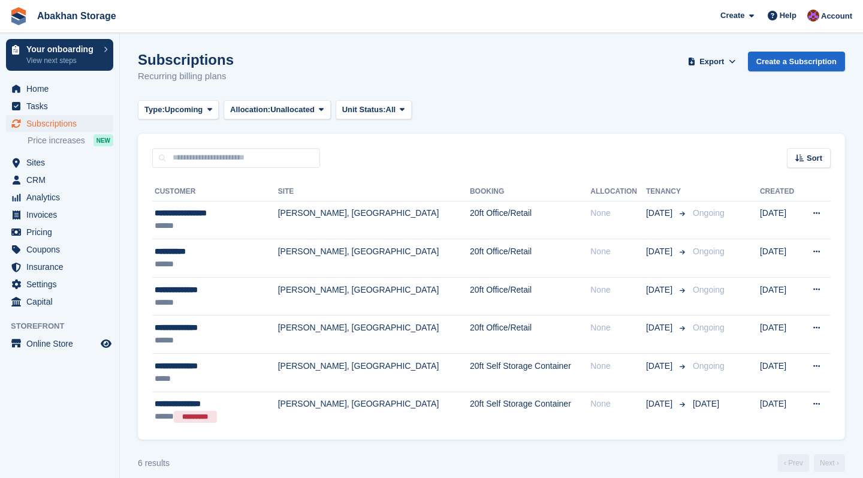
click at [60, 125] on span "Subscriptions" at bounding box center [62, 123] width 72 height 17
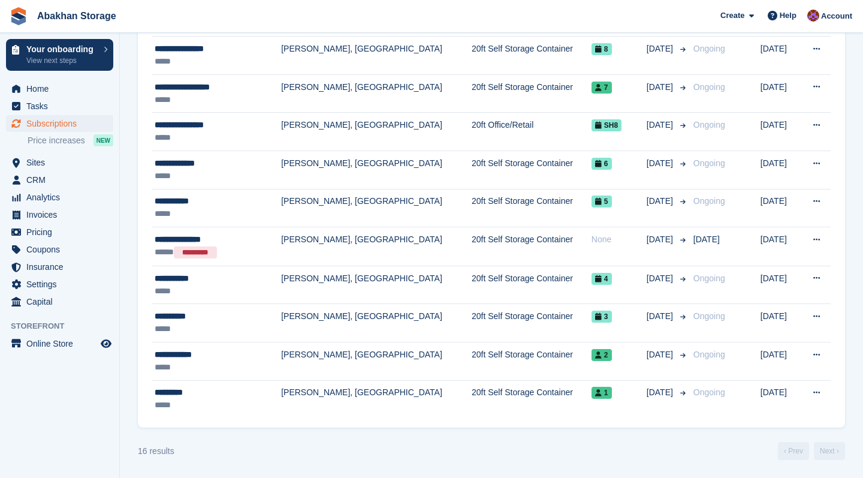
scroll to position [393, 0]
click at [33, 81] on span "Home" at bounding box center [62, 88] width 72 height 17
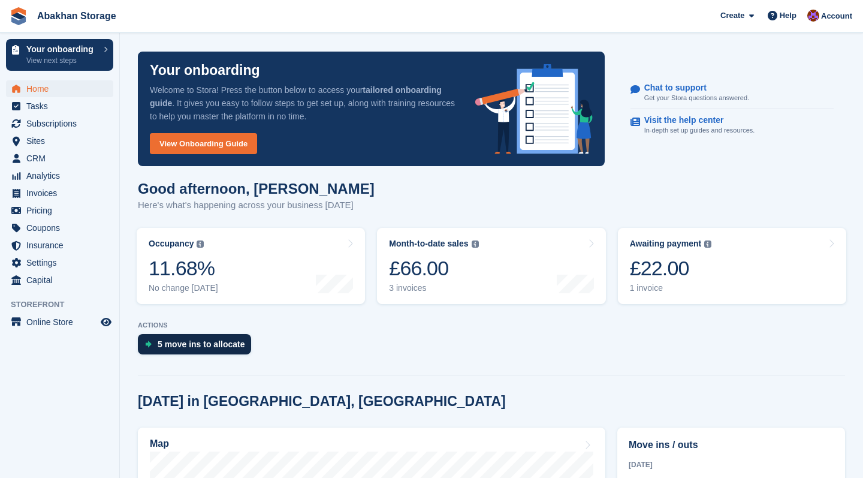
click at [216, 340] on div "5 move ins to allocate" at bounding box center [202, 344] width 88 height 10
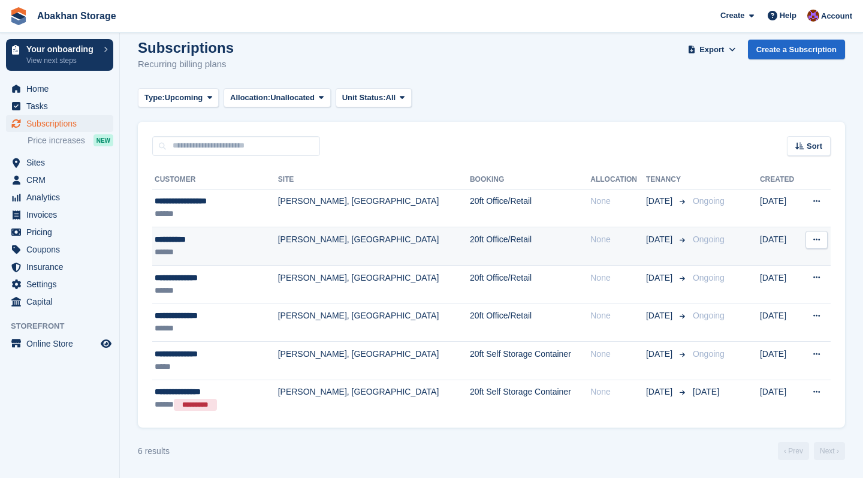
scroll to position [12, 0]
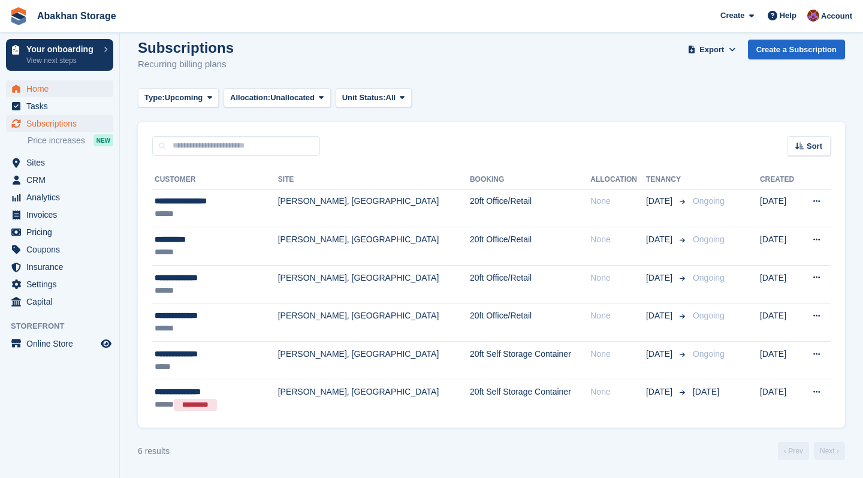
click at [47, 87] on span "Home" at bounding box center [62, 88] width 72 height 17
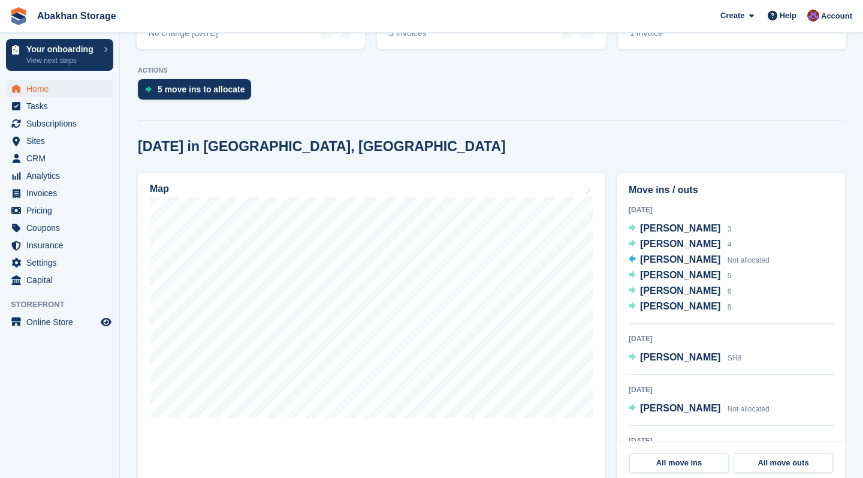
scroll to position [256, 0]
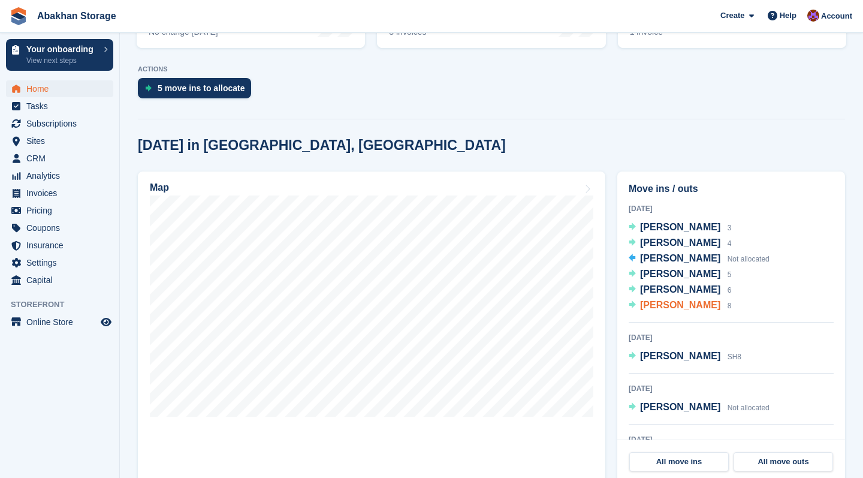
click at [669, 302] on span "[PERSON_NAME]" at bounding box center [680, 305] width 80 height 10
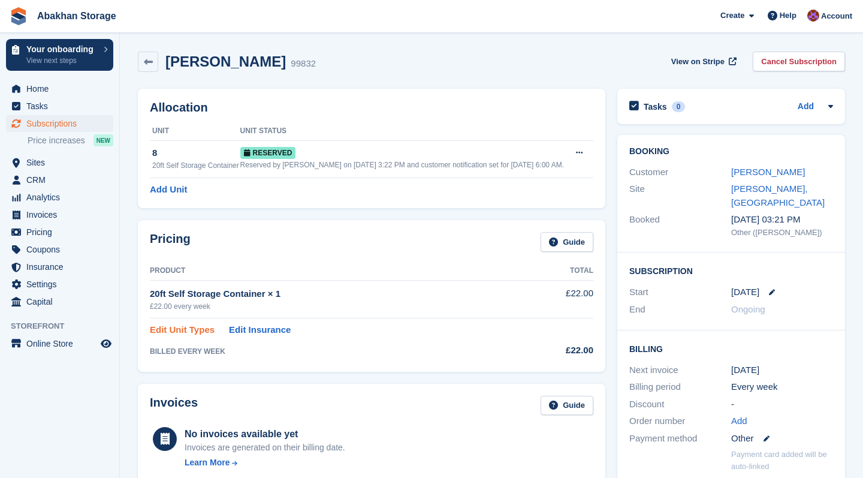
click at [206, 337] on link "Edit Unit Types" at bounding box center [182, 330] width 65 height 14
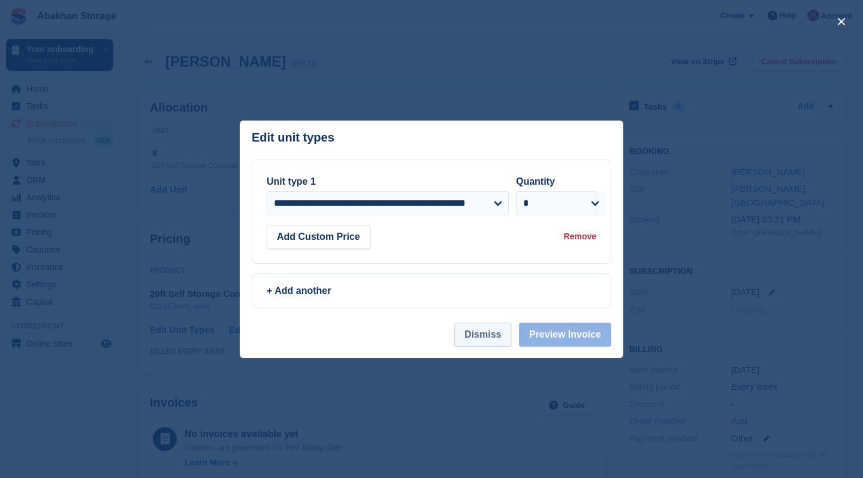
click at [503, 335] on button "Dismiss" at bounding box center [483, 335] width 57 height 24
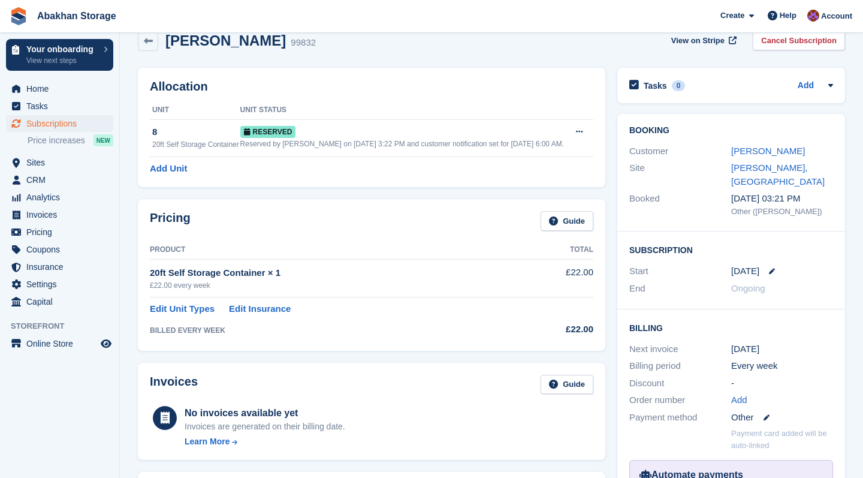
scroll to position [23, 0]
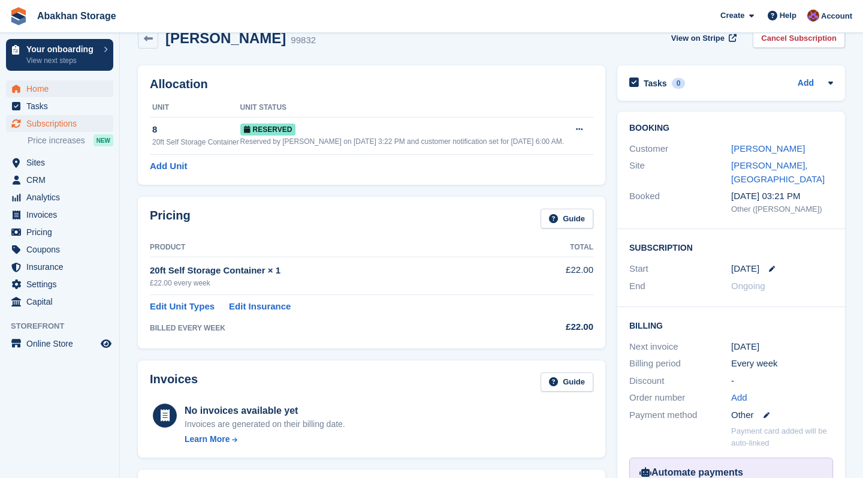
click at [89, 88] on span "Home" at bounding box center [62, 88] width 72 height 17
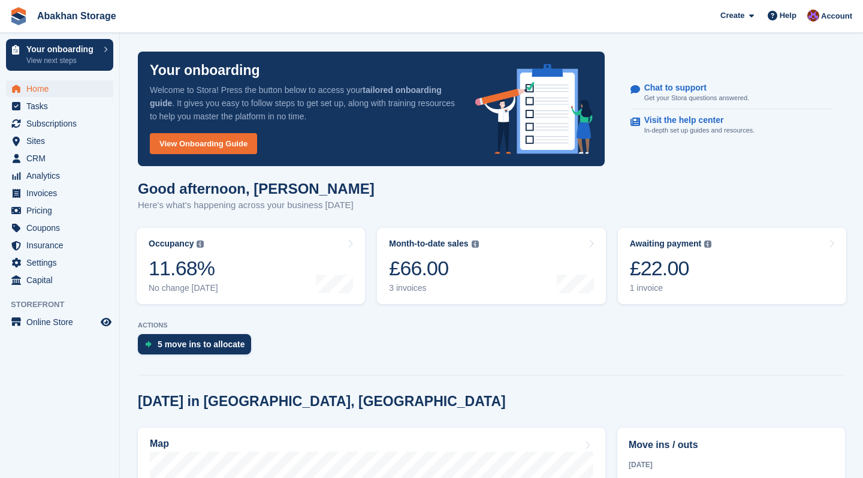
scroll to position [58, 0]
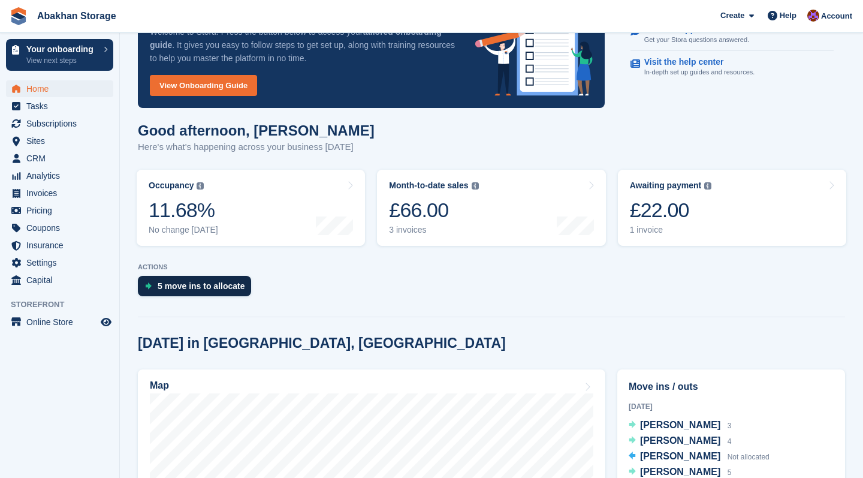
click at [229, 279] on div "5 move ins to allocate" at bounding box center [194, 286] width 113 height 20
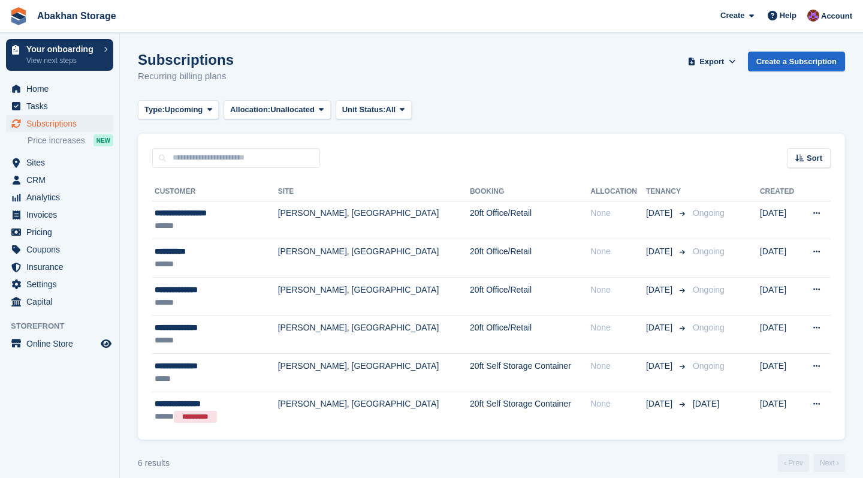
click at [67, 123] on span "Subscriptions" at bounding box center [62, 123] width 72 height 17
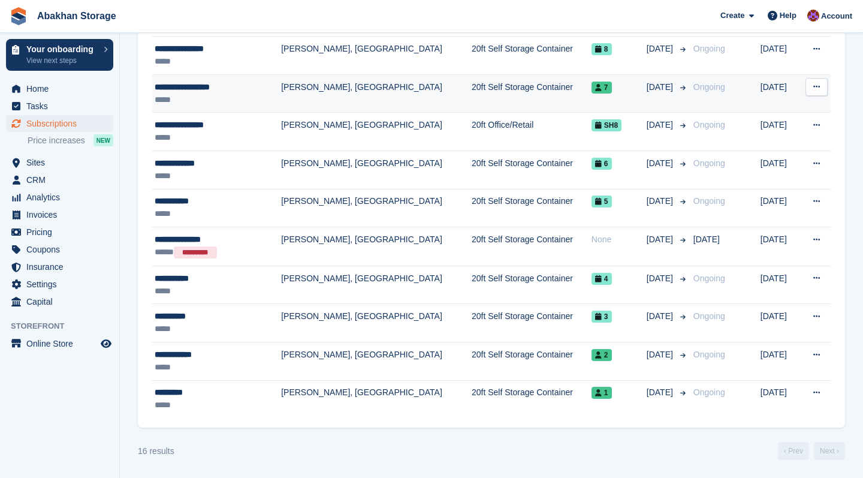
scroll to position [393, 0]
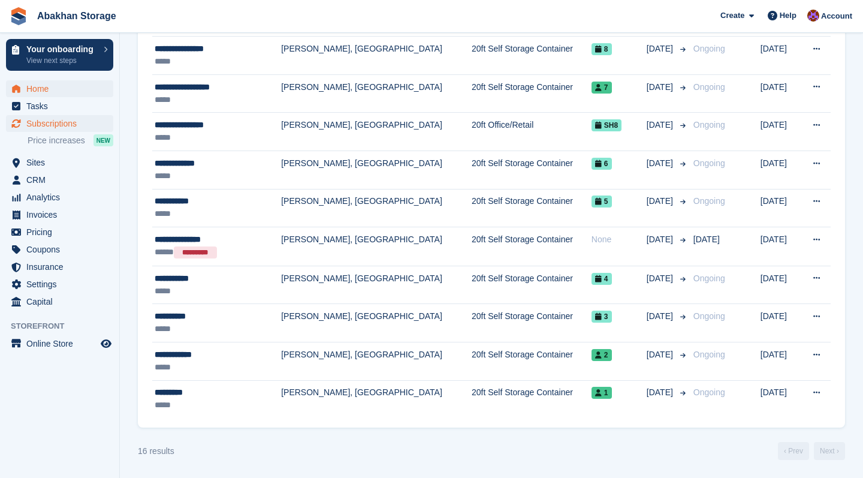
click at [35, 93] on span "Home" at bounding box center [62, 88] width 72 height 17
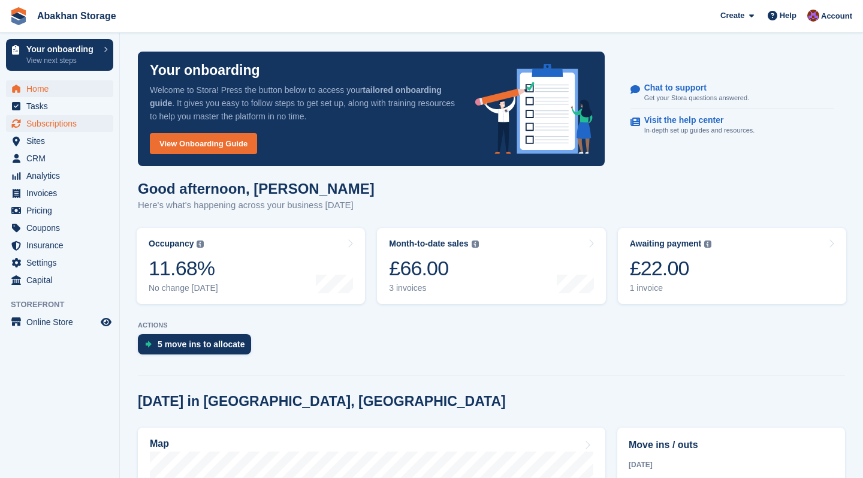
click at [57, 121] on span "Subscriptions" at bounding box center [62, 123] width 72 height 17
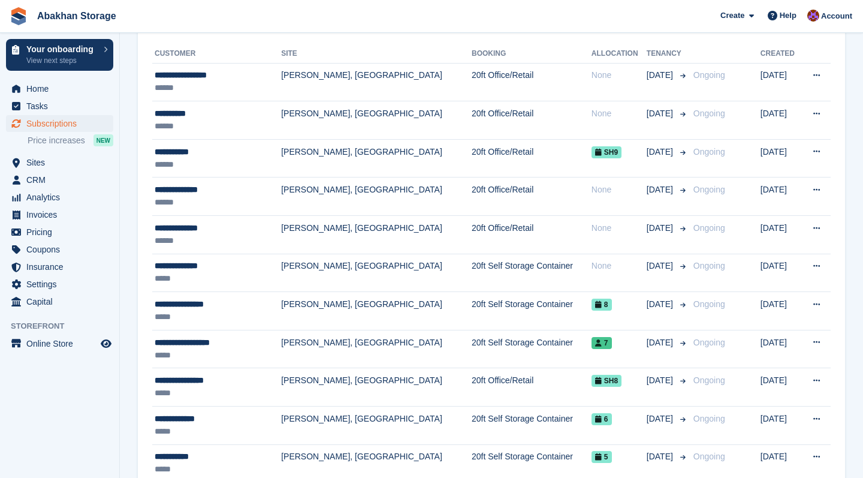
scroll to position [140, 0]
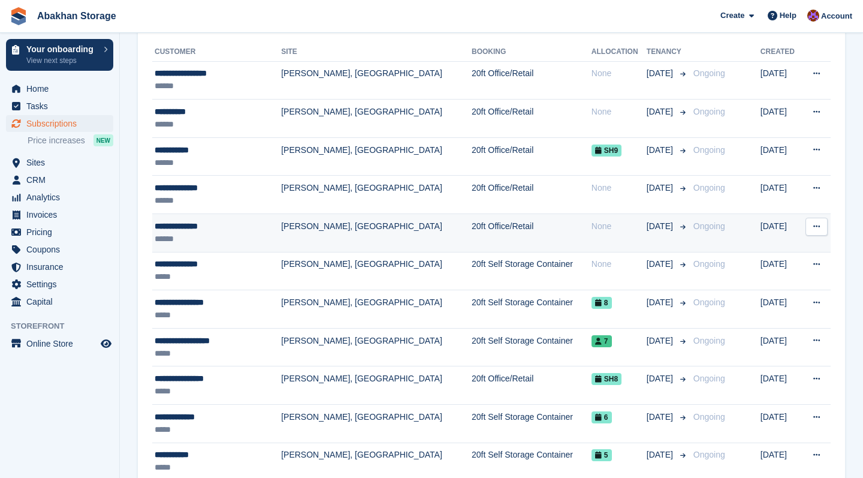
click at [818, 227] on icon at bounding box center [817, 226] width 7 height 8
click at [791, 272] on p "Cancel subscription" at bounding box center [770, 276] width 104 height 16
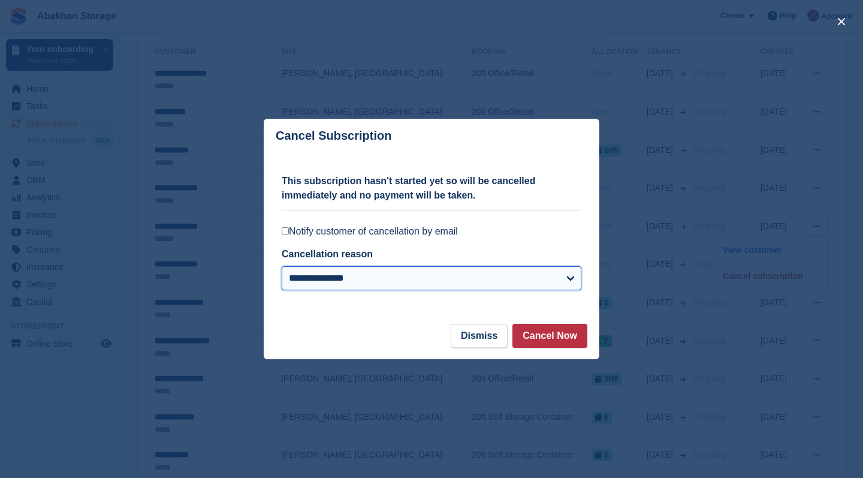
select select "*****"
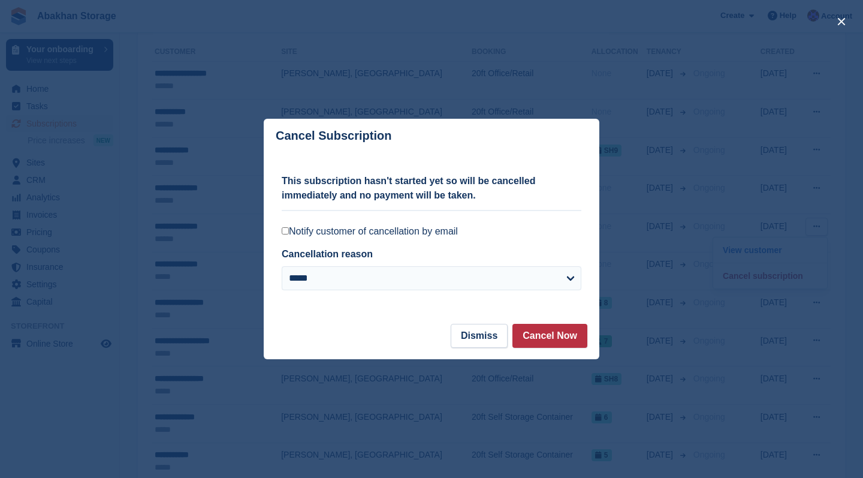
click at [413, 234] on label "Notify customer of cancellation by email" at bounding box center [432, 231] width 300 height 12
click at [538, 338] on button "Cancel Now" at bounding box center [550, 336] width 75 height 24
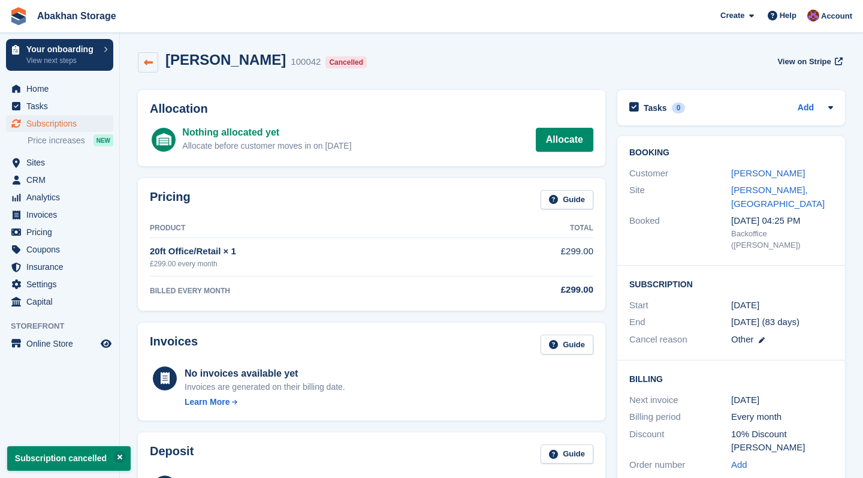
click at [148, 62] on icon at bounding box center [148, 62] width 9 height 9
select select "*****"
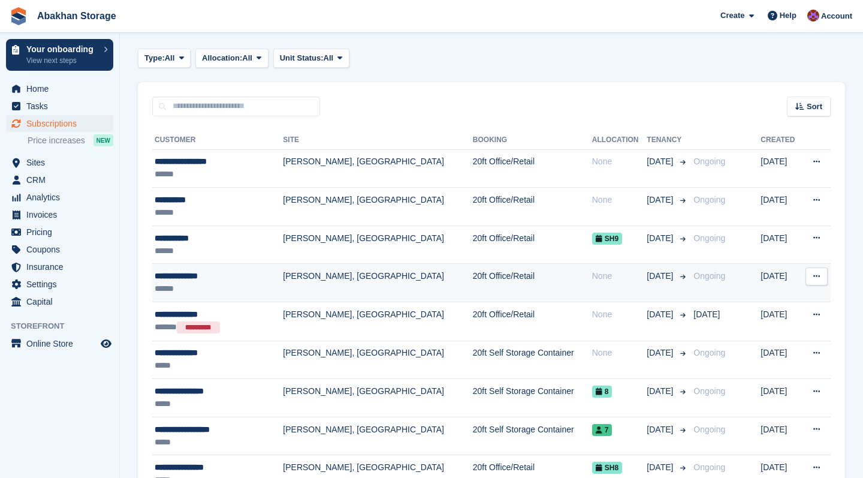
scroll to position [53, 0]
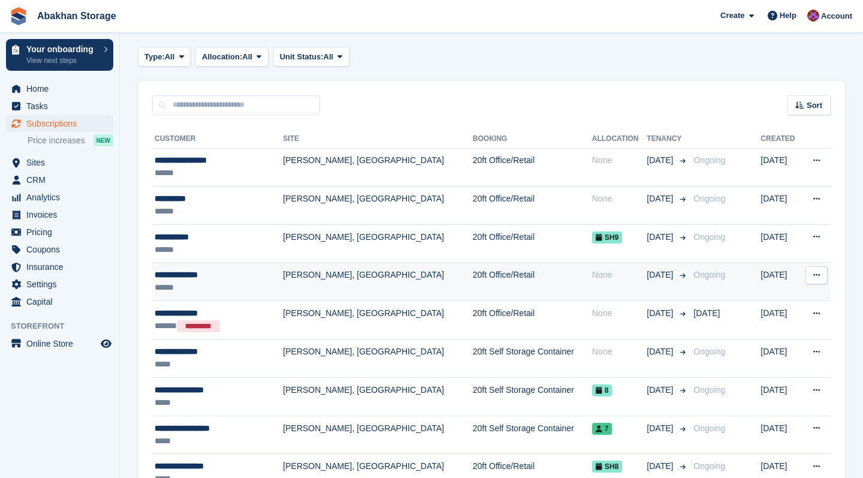
click at [533, 282] on td "20ft Office/Retail" at bounding box center [532, 282] width 119 height 38
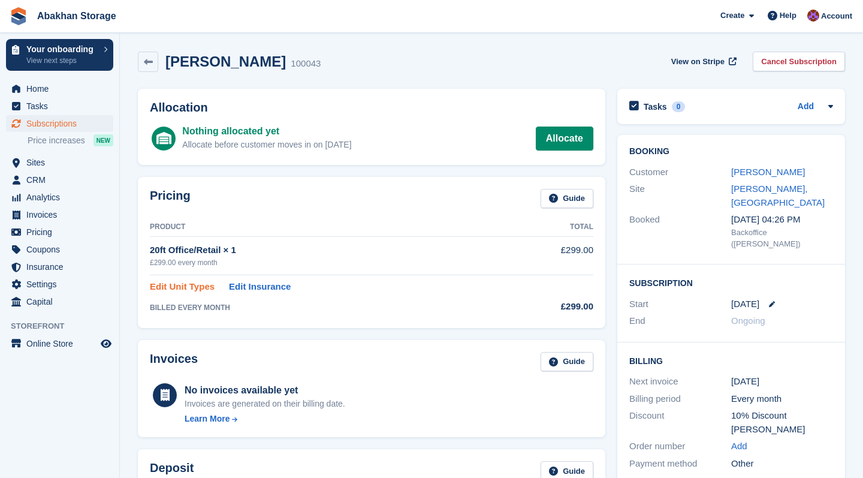
click at [206, 284] on link "Edit Unit Types" at bounding box center [182, 287] width 65 height 14
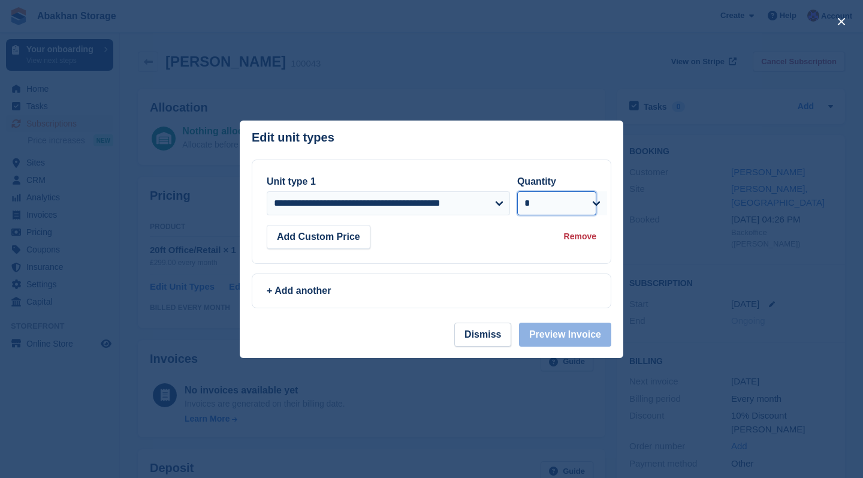
select select "*"
click at [574, 341] on button "Preview Invoice" at bounding box center [565, 335] width 92 height 24
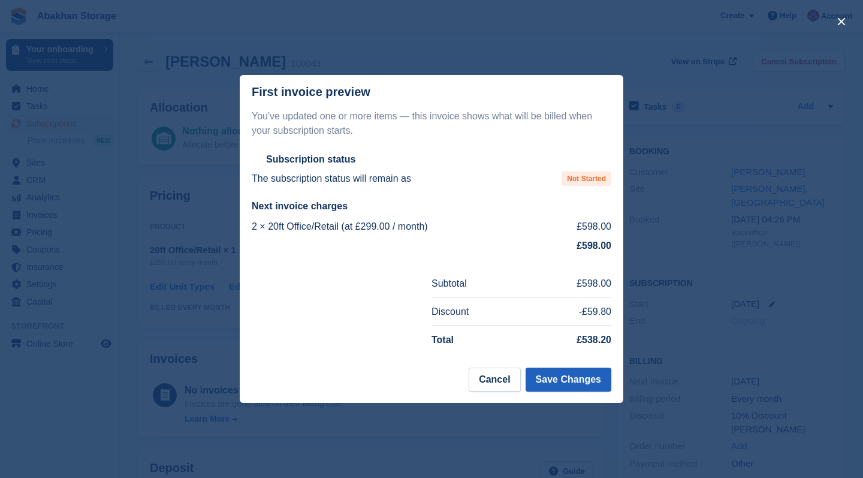
click at [569, 380] on button "Save Changes" at bounding box center [569, 380] width 86 height 24
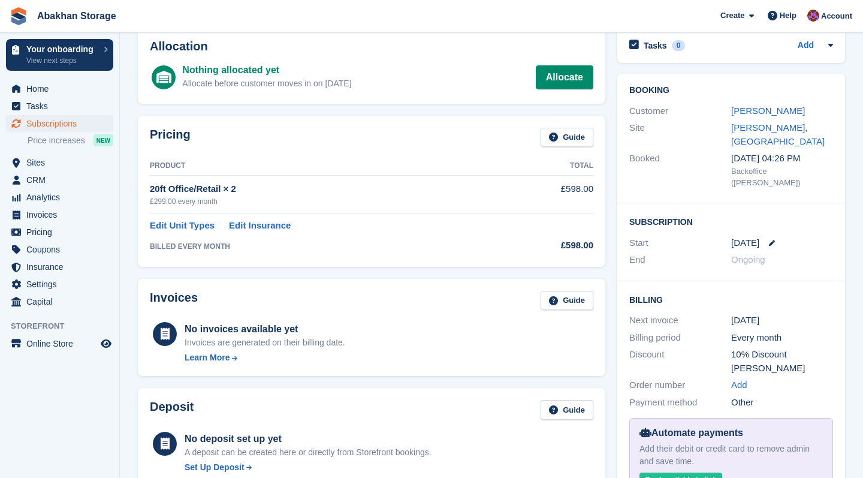
scroll to position [53, 0]
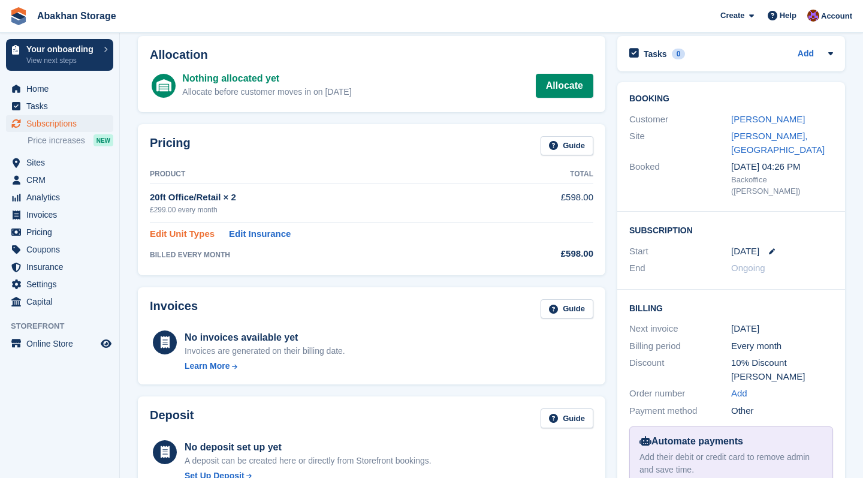
click at [201, 232] on link "Edit Unit Types" at bounding box center [182, 234] width 65 height 14
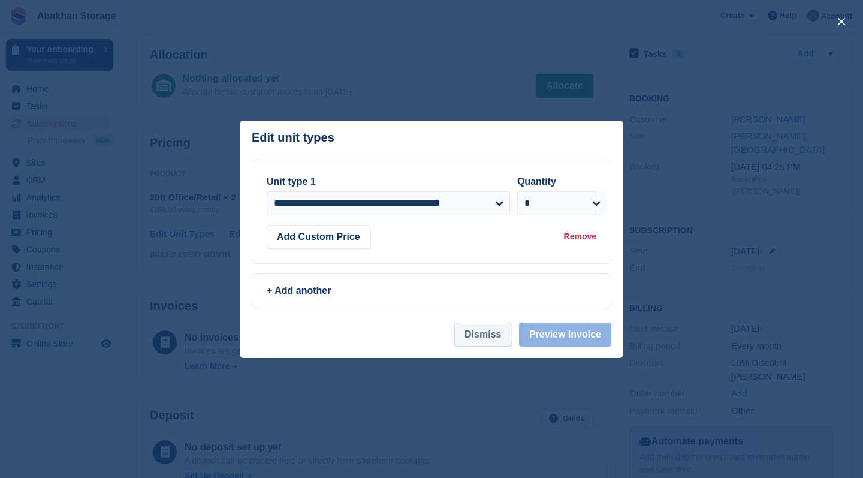
click at [500, 331] on button "Dismiss" at bounding box center [483, 335] width 57 height 24
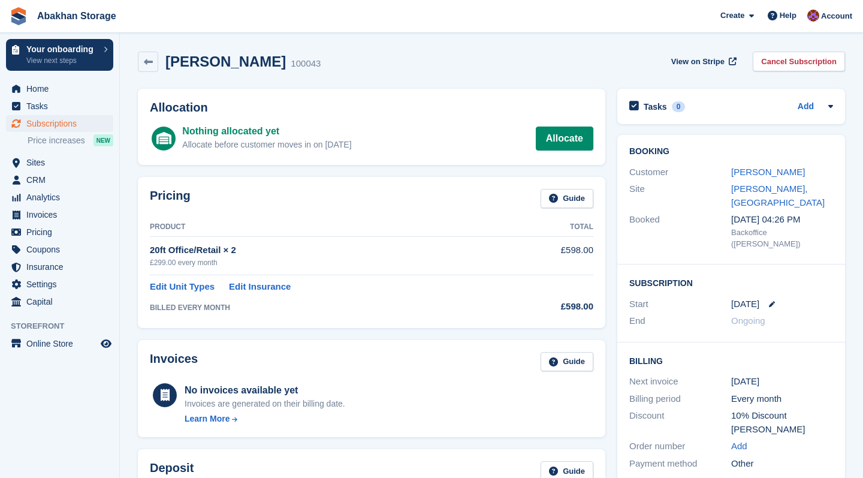
scroll to position [0, 0]
click at [291, 64] on div "100043" at bounding box center [306, 64] width 30 height 14
copy div "100043"
click at [150, 68] on link at bounding box center [148, 62] width 20 height 20
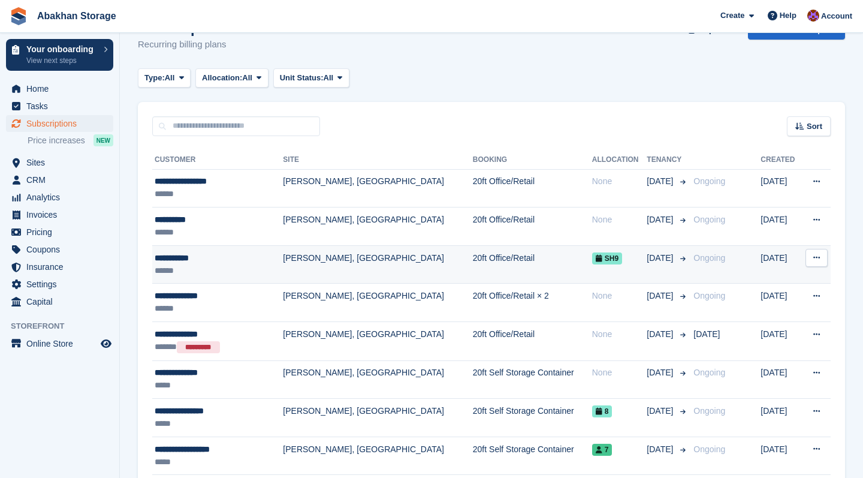
scroll to position [33, 0]
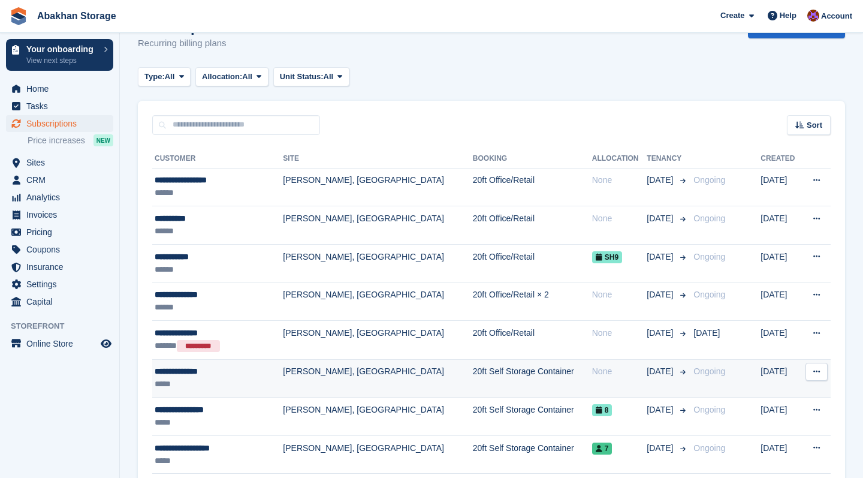
click at [476, 383] on td "20ft Self Storage Container" at bounding box center [532, 378] width 119 height 38
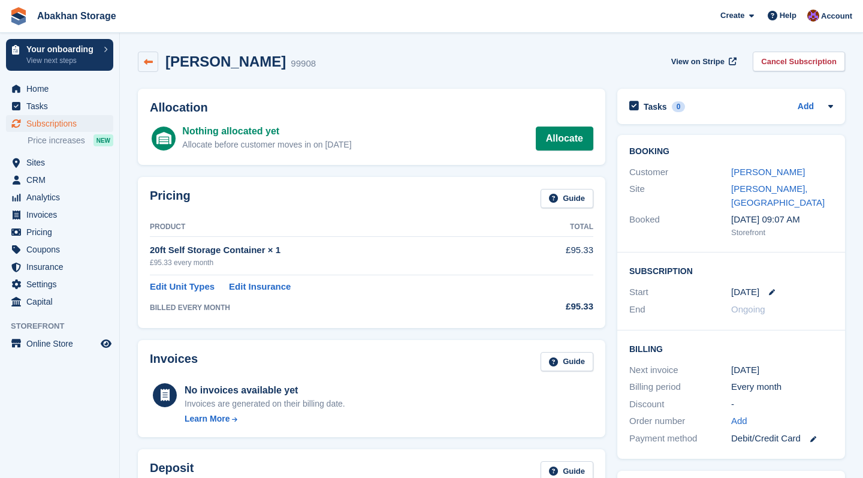
click at [147, 67] on link at bounding box center [148, 62] width 20 height 20
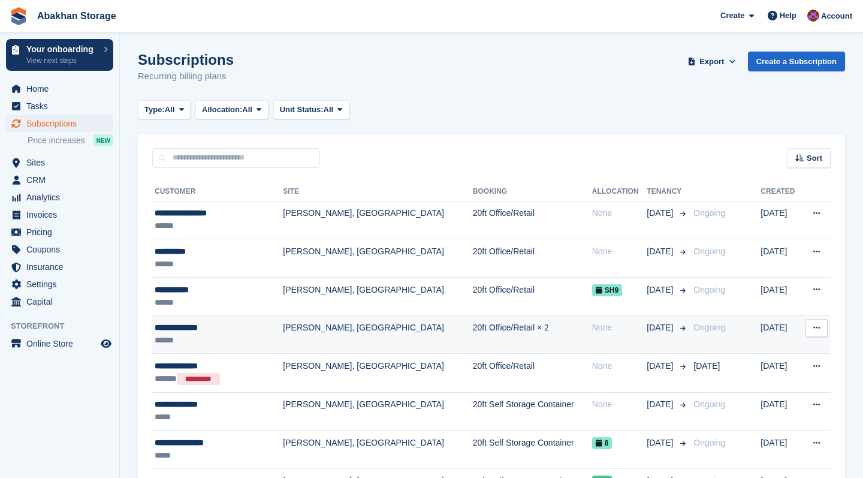
click at [314, 341] on td "[PERSON_NAME], [GEOGRAPHIC_DATA]" at bounding box center [377, 334] width 189 height 38
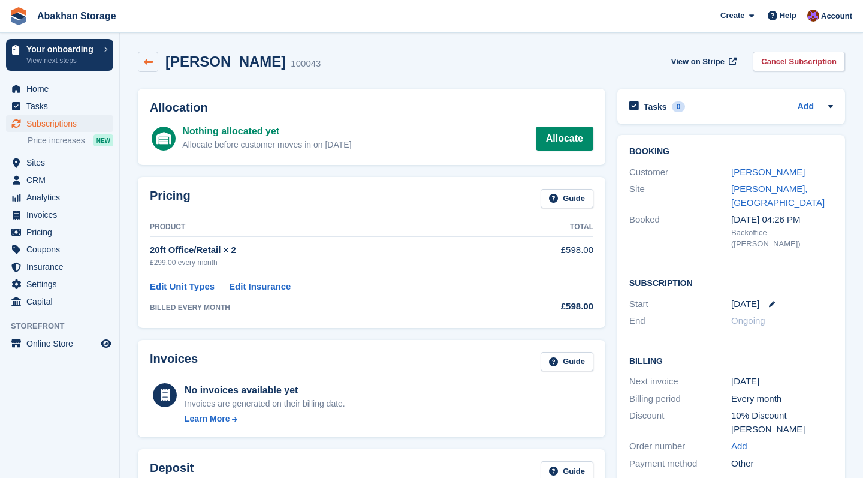
click at [148, 58] on icon at bounding box center [148, 62] width 9 height 9
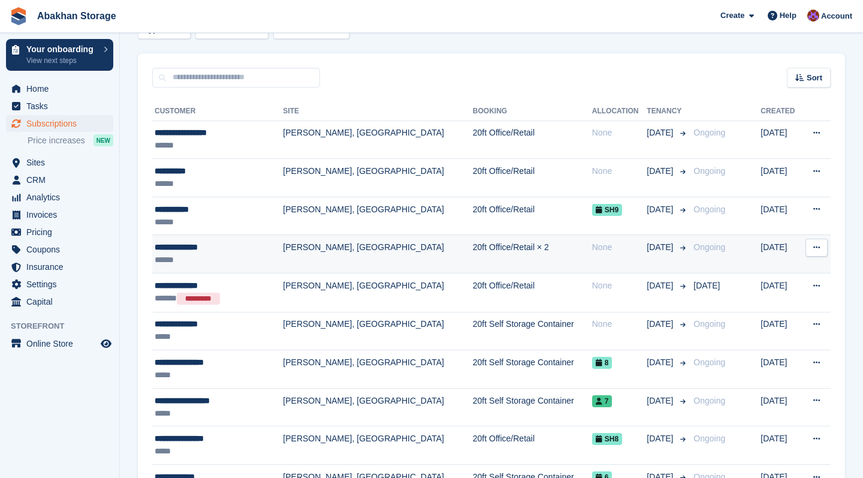
scroll to position [81, 0]
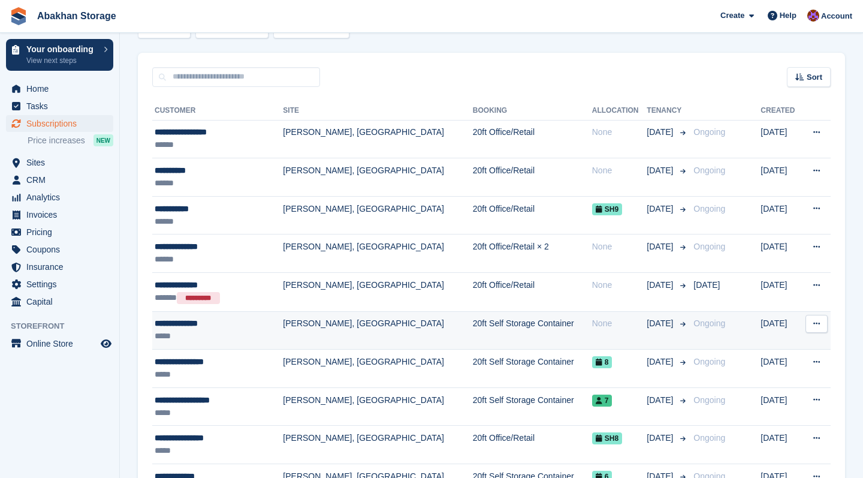
click at [537, 338] on td "20ft Self Storage Container" at bounding box center [532, 330] width 119 height 38
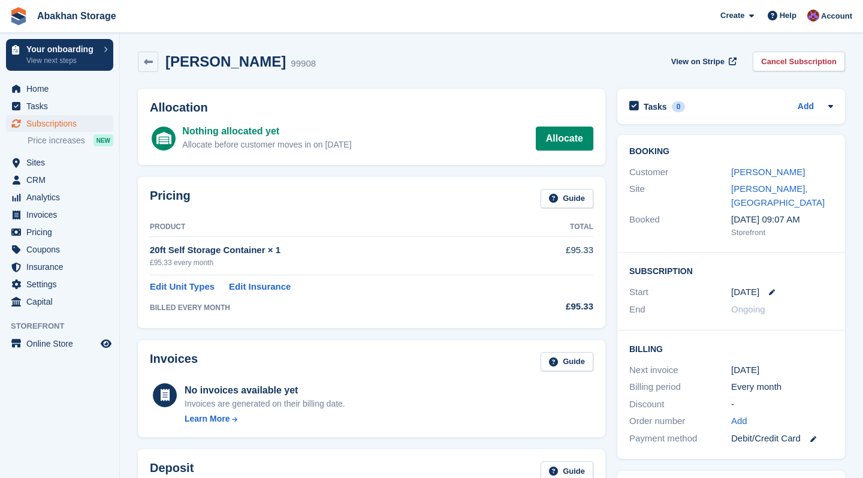
click at [291, 62] on div "99908" at bounding box center [303, 64] width 25 height 14
copy div "99908"
